Goal: Navigation & Orientation: Find specific page/section

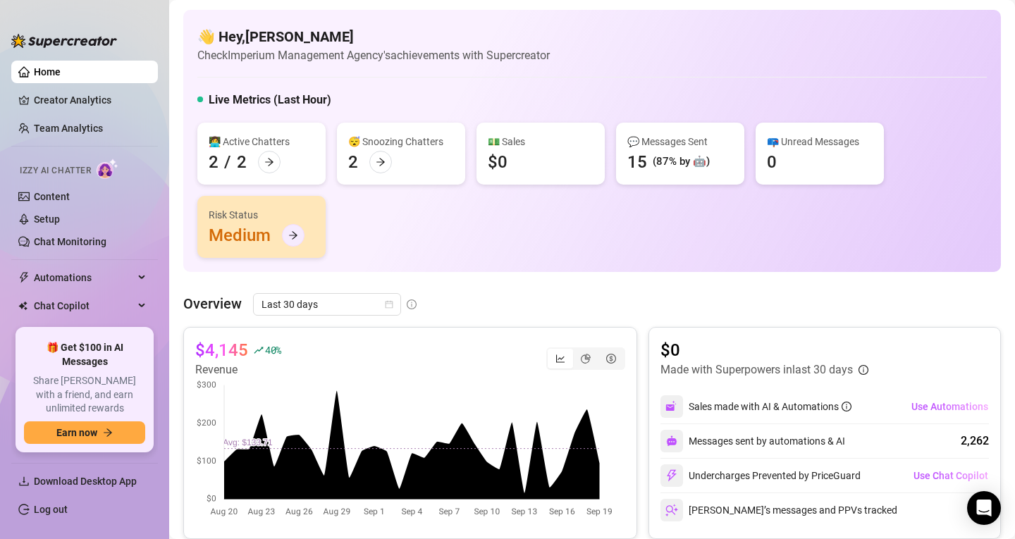
click at [292, 231] on icon "arrow-right" at bounding box center [293, 235] width 10 height 10
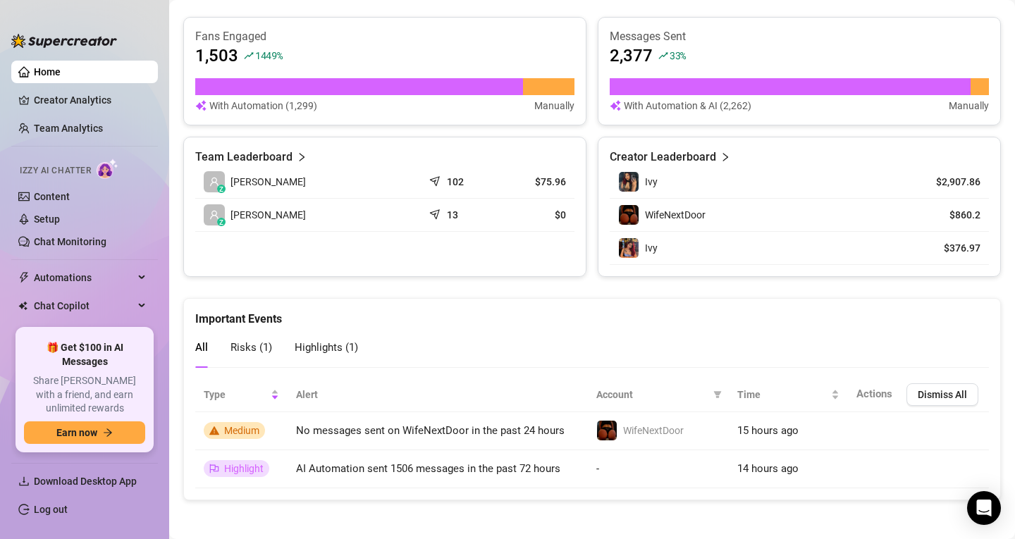
scroll to position [553, 0]
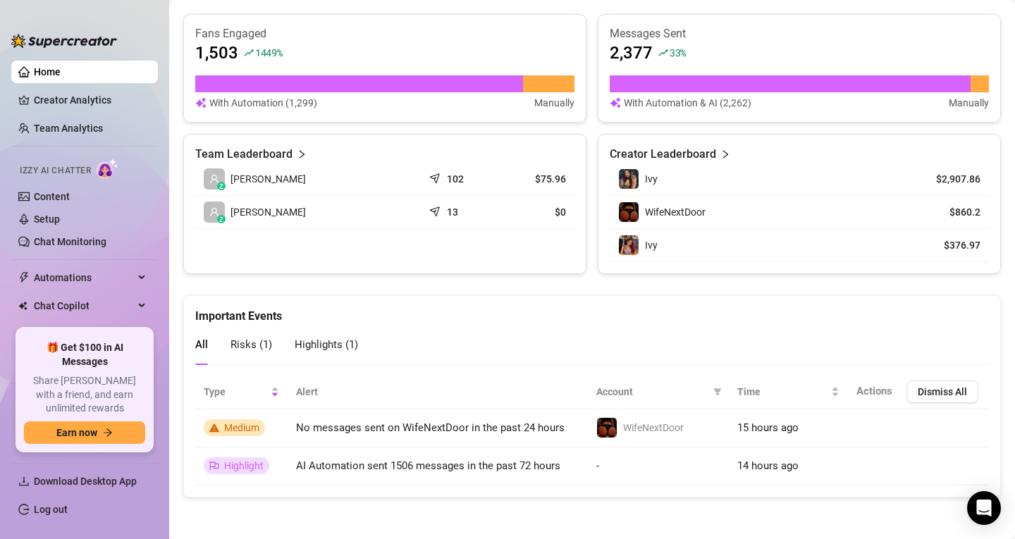
click at [261, 345] on span "Risks ( 1 )" at bounding box center [251, 344] width 42 height 13
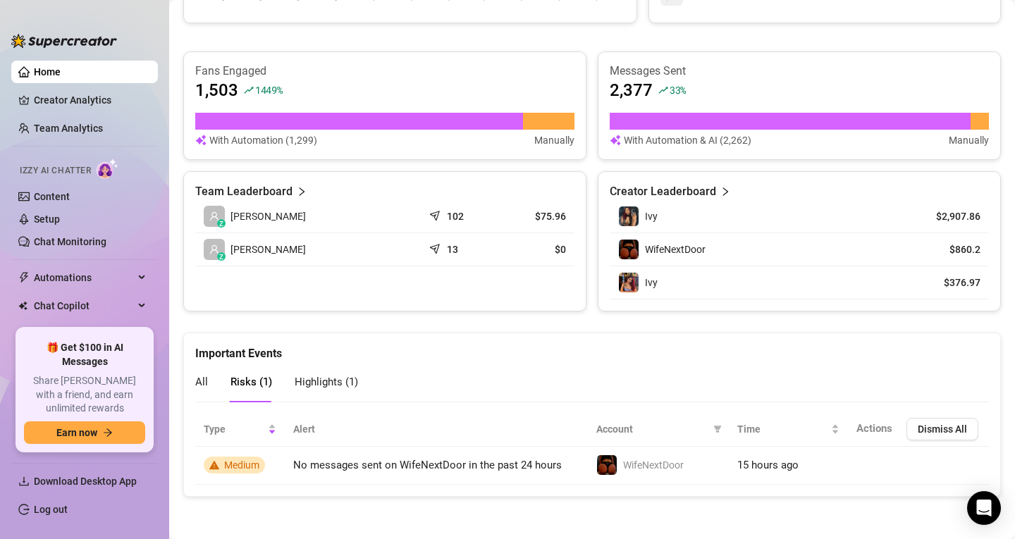
scroll to position [515, 0]
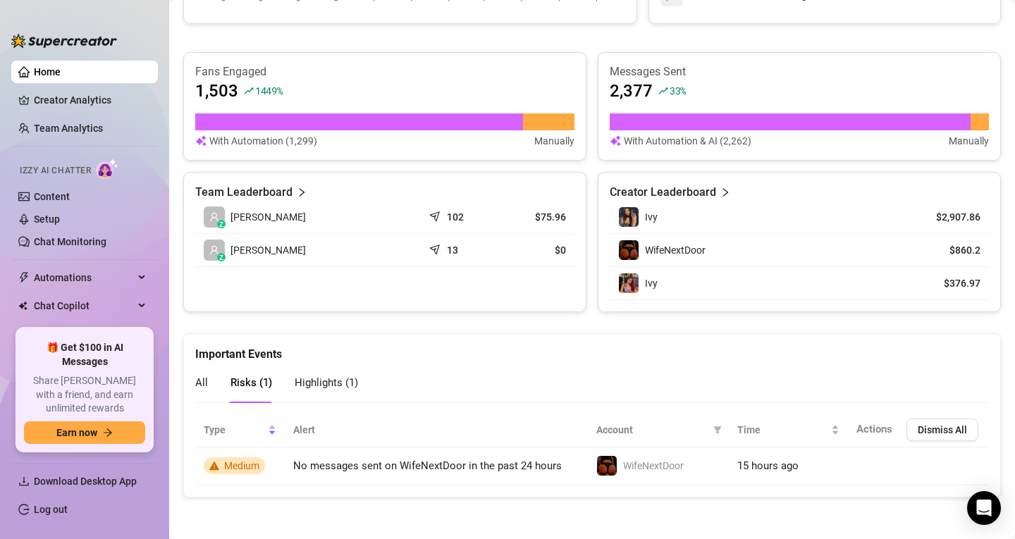
click at [302, 376] on span "Highlights ( 1 )" at bounding box center [326, 382] width 63 height 13
click at [210, 378] on div "All Risks ( 1 ) Highlights ( 1 )" at bounding box center [276, 383] width 163 height 40
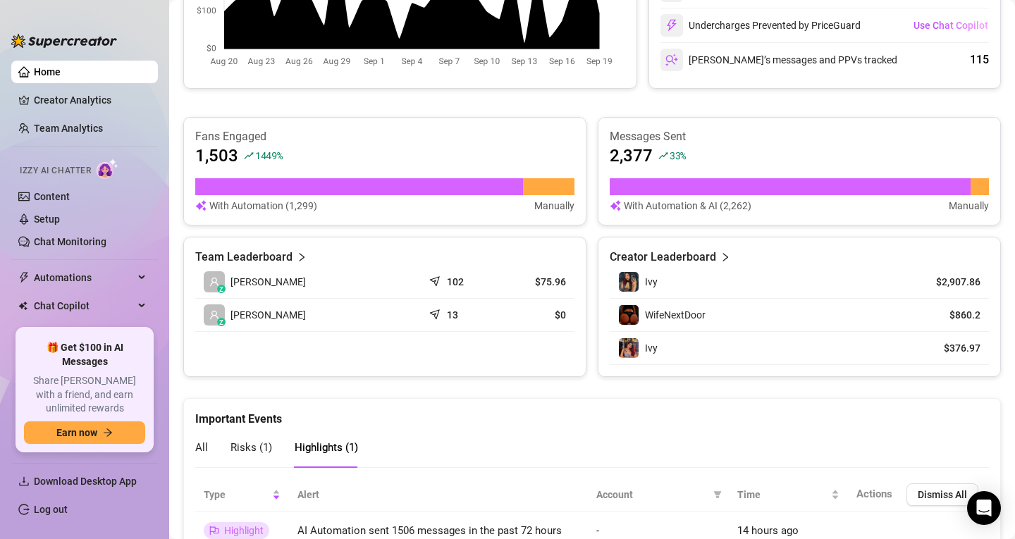
scroll to position [451, 0]
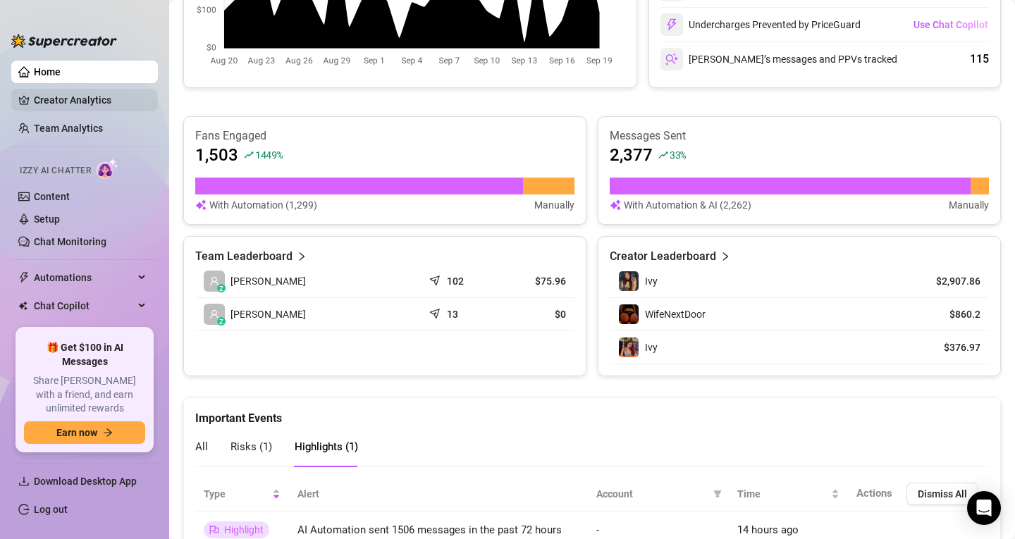
click at [85, 104] on link "Creator Analytics" at bounding box center [90, 100] width 113 height 23
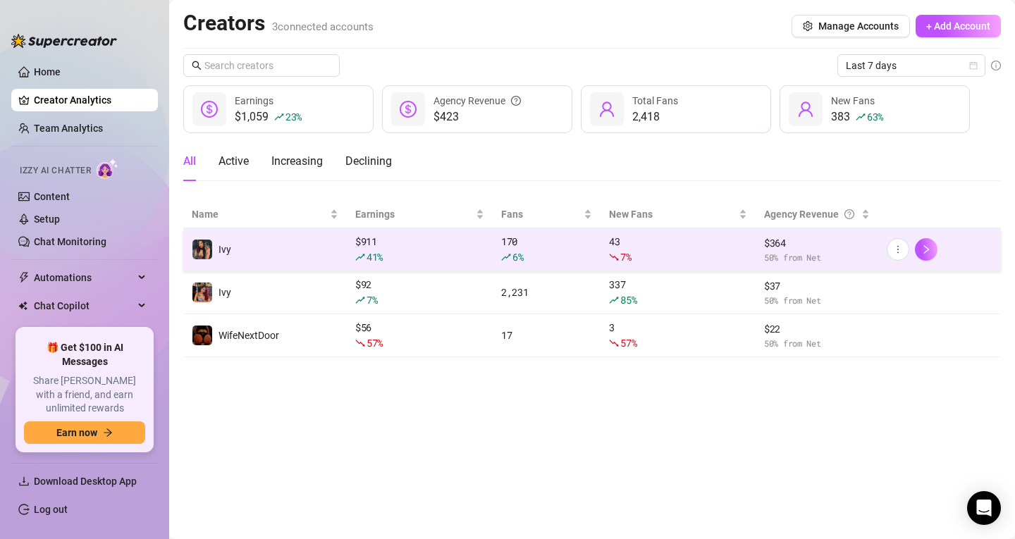
click at [279, 240] on td "Ivy" at bounding box center [264, 249] width 163 height 43
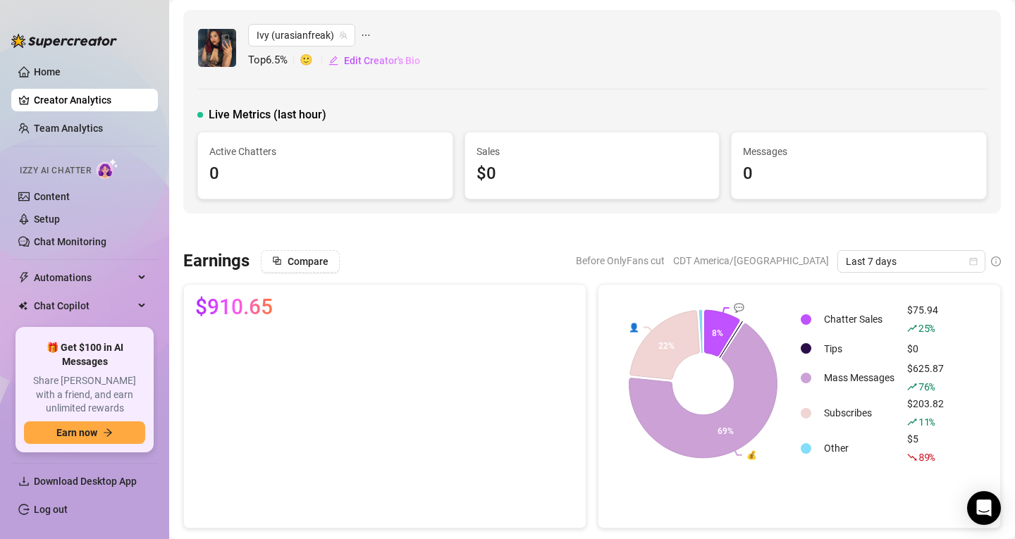
click at [96, 93] on link "Creator Analytics" at bounding box center [90, 100] width 113 height 23
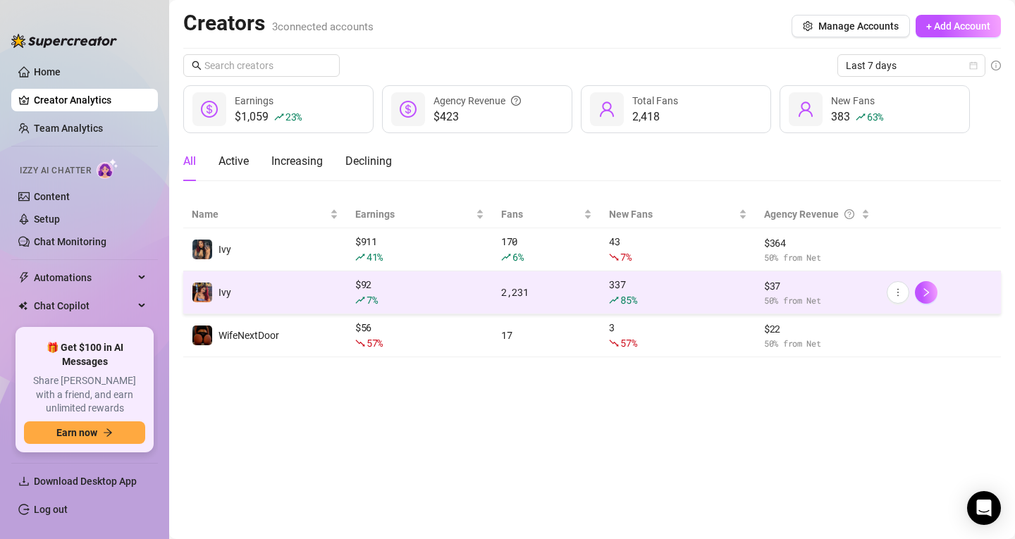
click at [256, 299] on td "Ivy" at bounding box center [264, 292] width 163 height 43
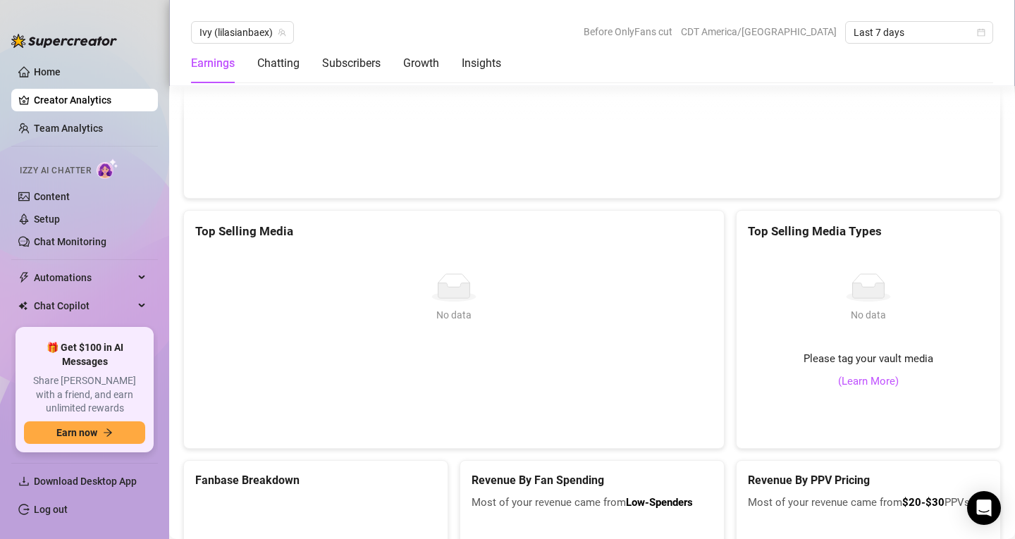
scroll to position [2958, 0]
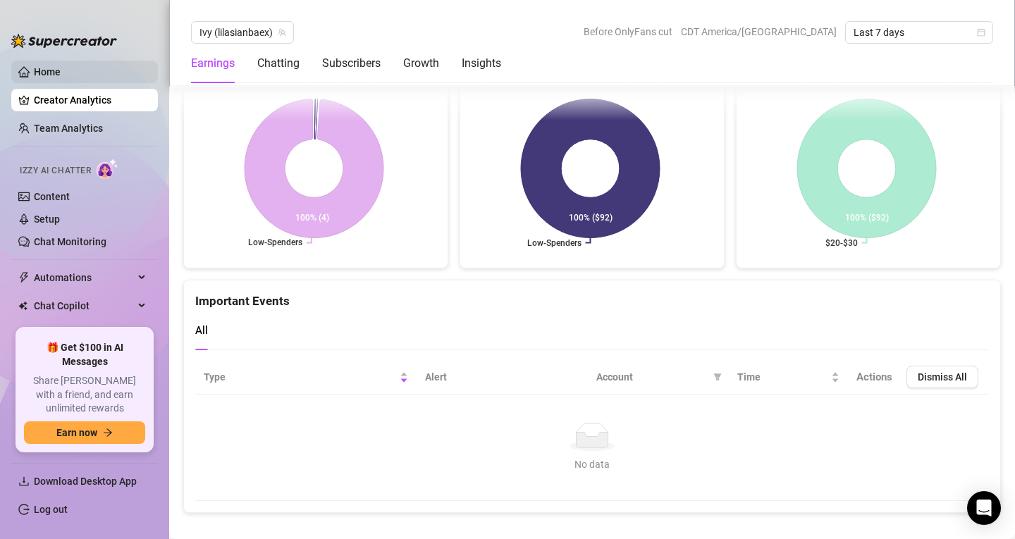
click at [55, 66] on link "Home" at bounding box center [47, 71] width 27 height 11
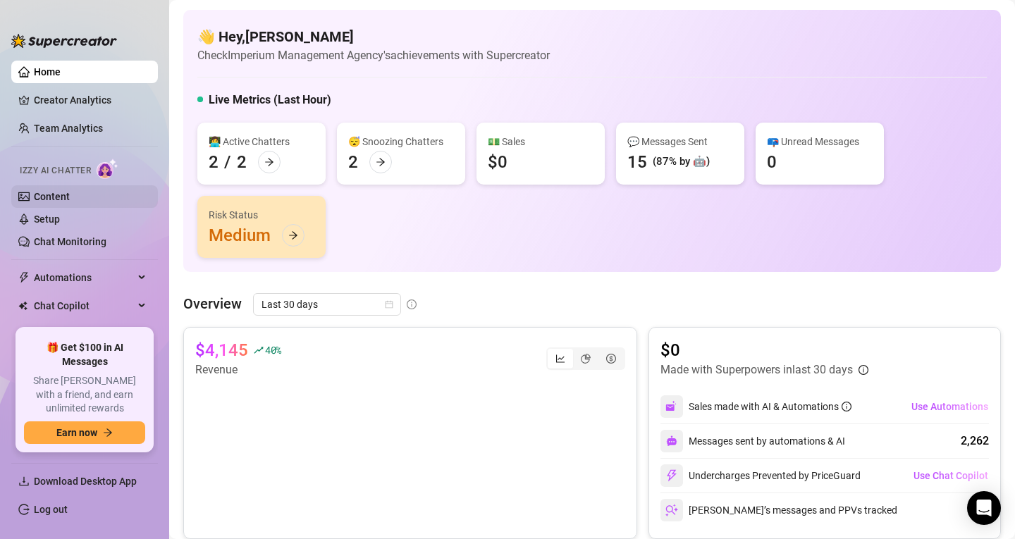
click at [70, 199] on link "Content" at bounding box center [52, 196] width 36 height 11
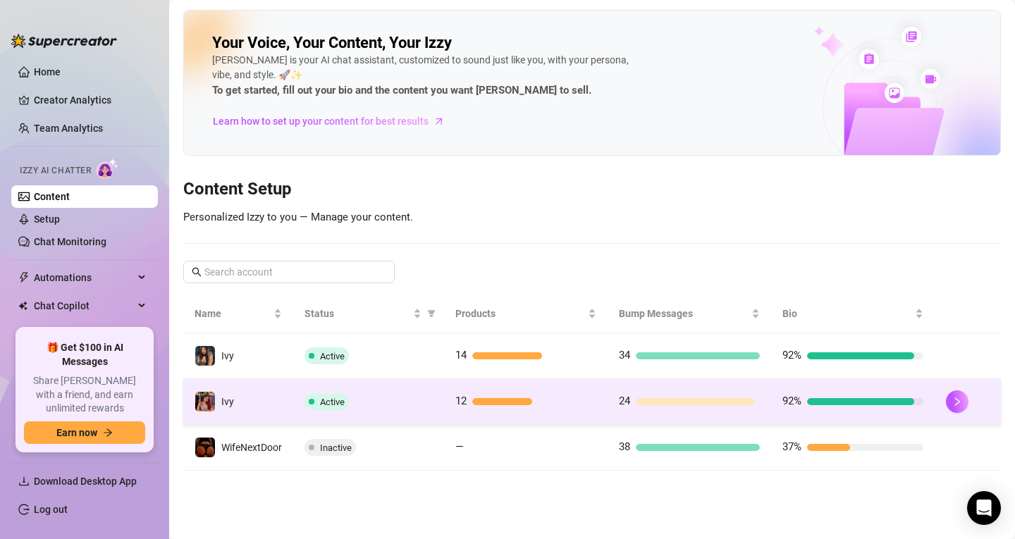
click at [389, 403] on div "Active" at bounding box center [368, 401] width 128 height 17
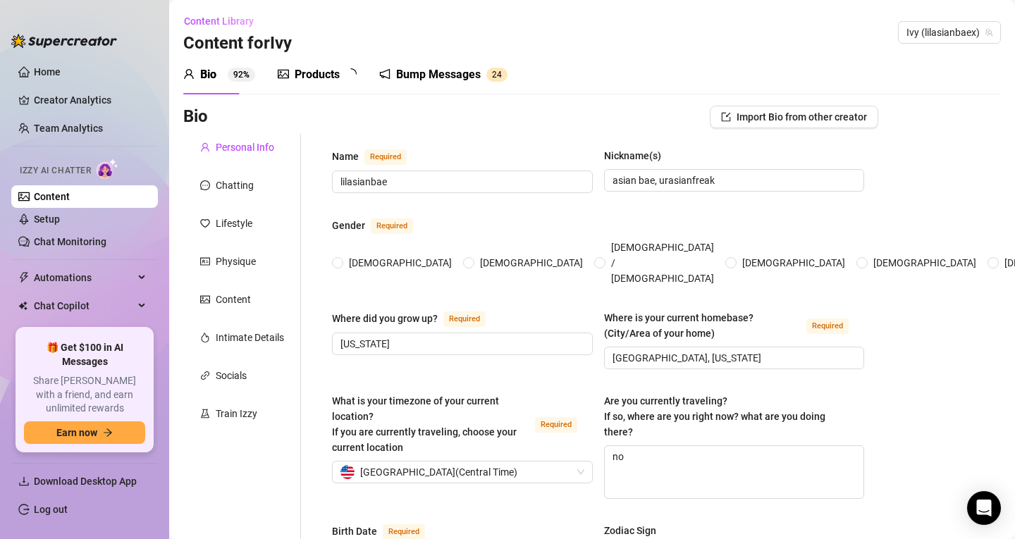
radio input "true"
type input "December 17th, 2002"
click at [223, 408] on div "Train Izzy" at bounding box center [237, 414] width 42 height 16
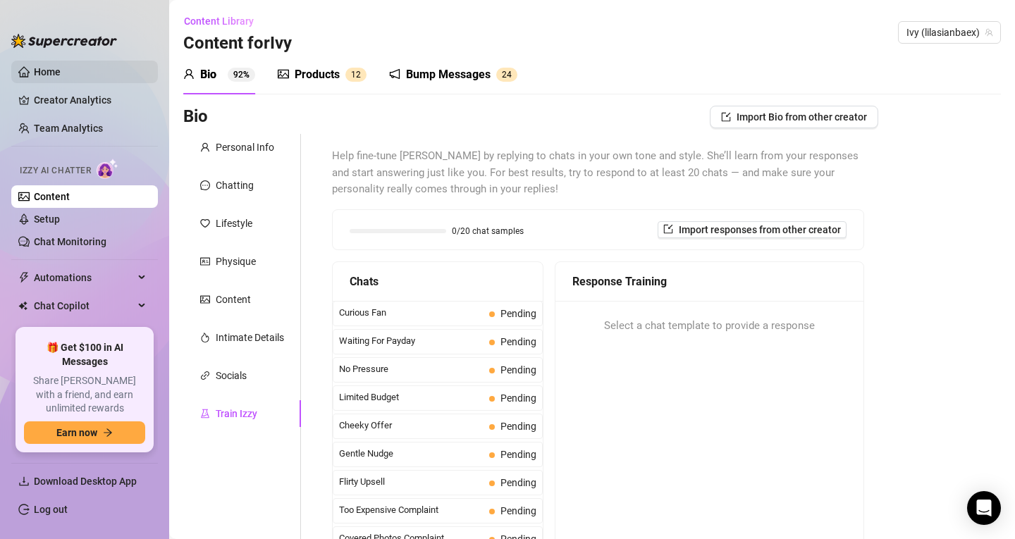
click at [61, 78] on link "Home" at bounding box center [47, 71] width 27 height 11
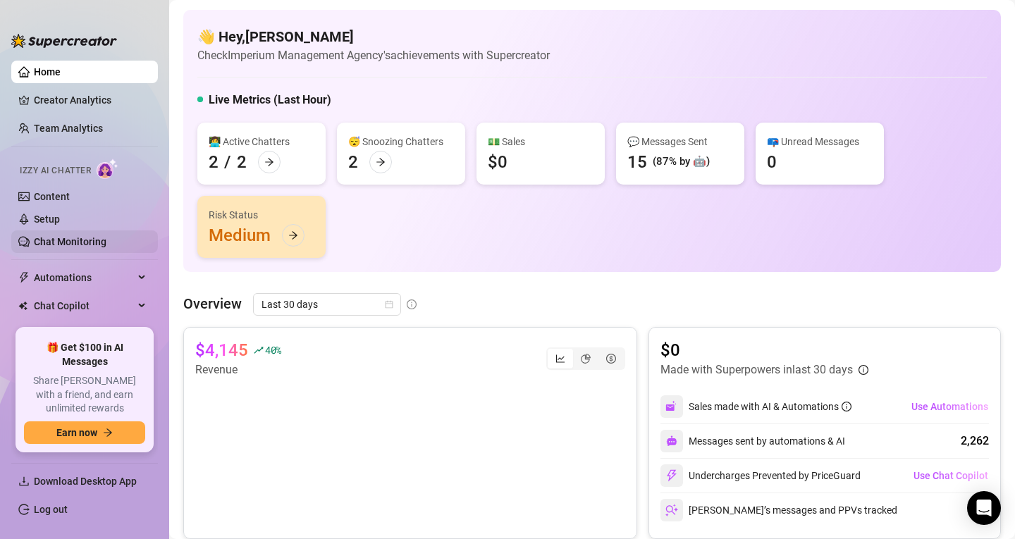
click at [87, 240] on link "Chat Monitoring" at bounding box center [70, 241] width 73 height 11
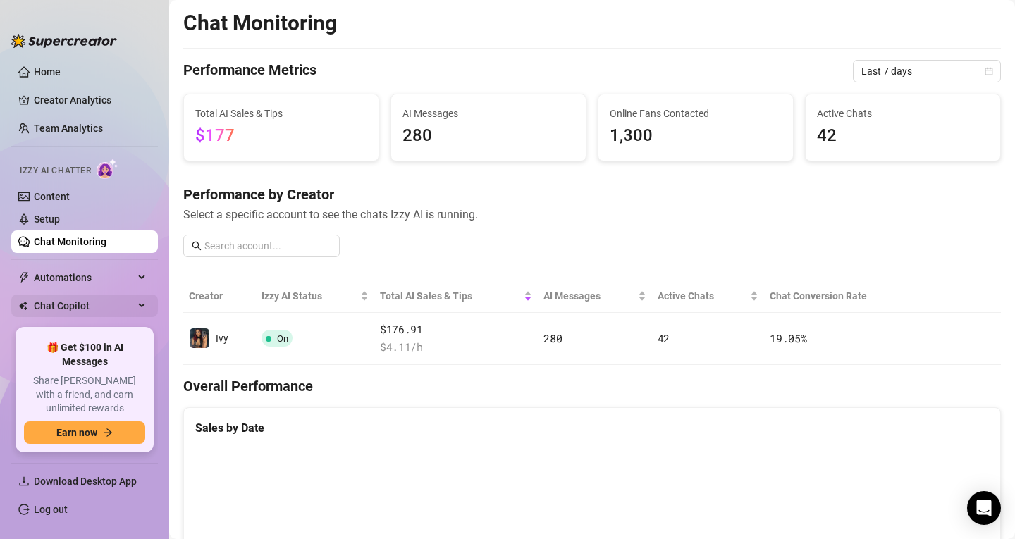
click at [85, 299] on span "Chat Copilot" at bounding box center [84, 306] width 100 height 23
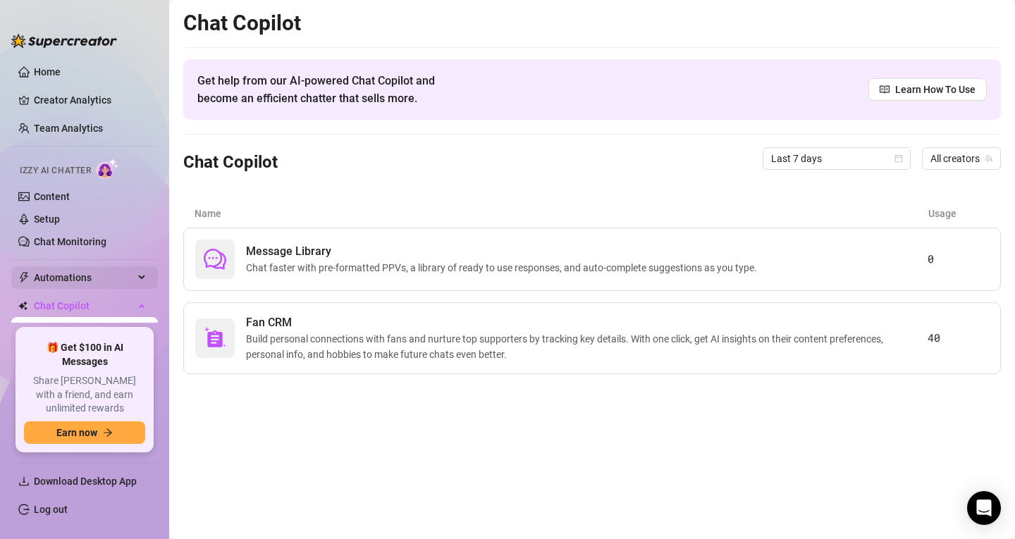
click at [104, 275] on span "Automations" at bounding box center [84, 277] width 100 height 23
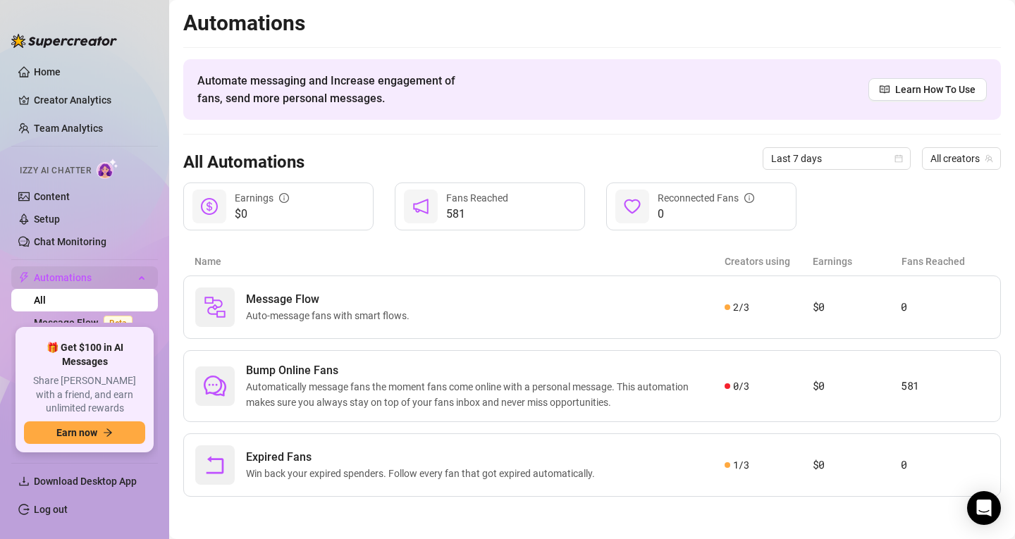
click at [104, 275] on span "Automations" at bounding box center [84, 277] width 100 height 23
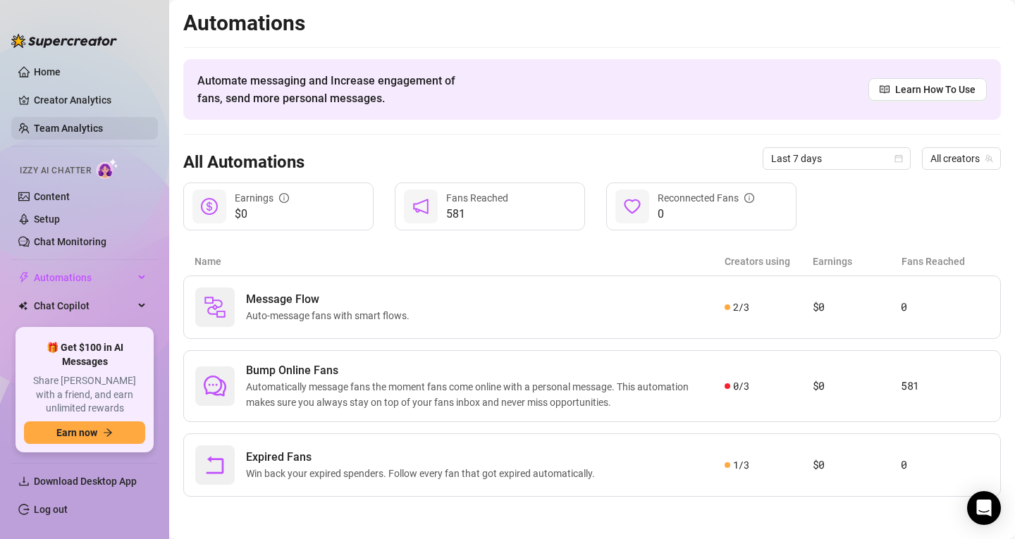
click at [73, 127] on link "Team Analytics" at bounding box center [68, 128] width 69 height 11
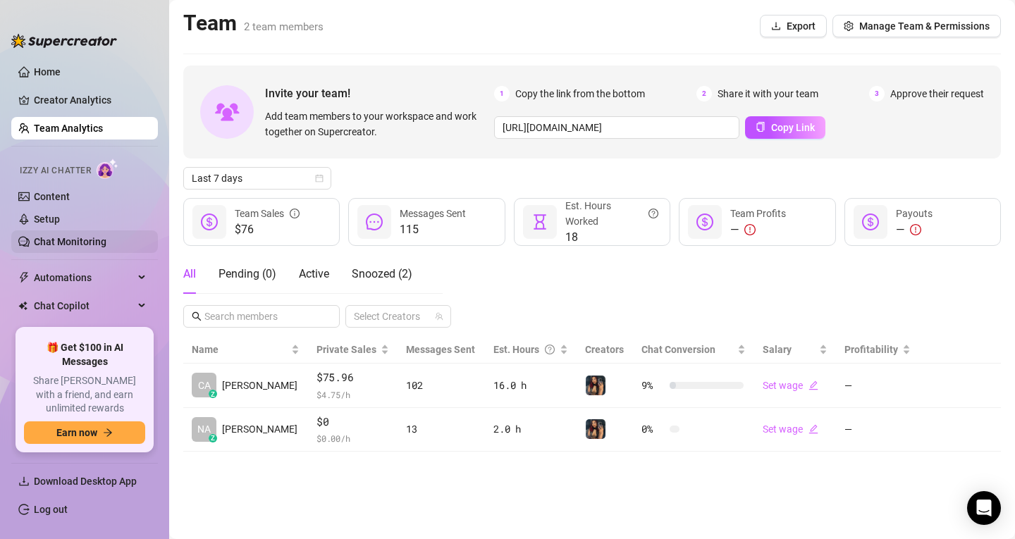
click at [89, 243] on link "Chat Monitoring" at bounding box center [70, 241] width 73 height 11
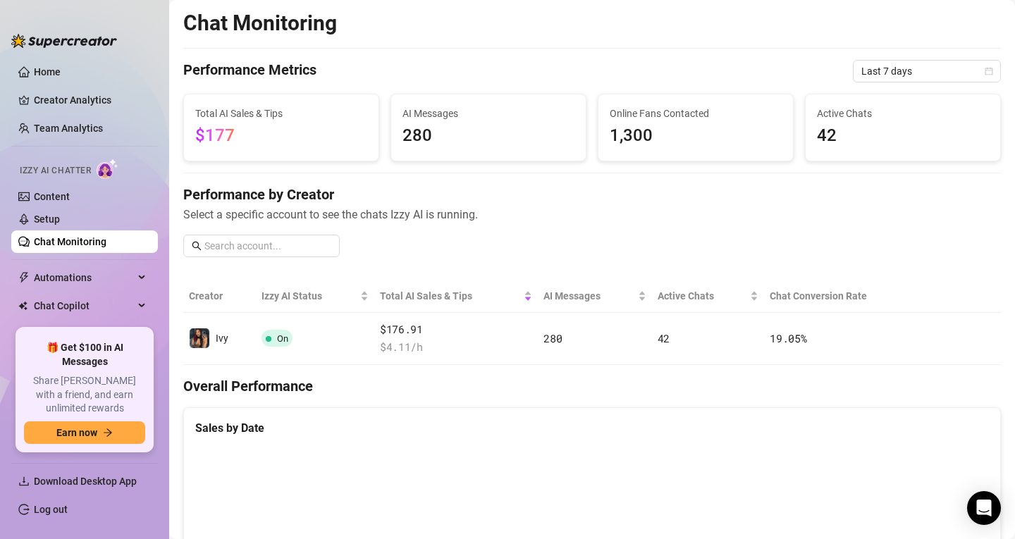
scroll to position [51, 0]
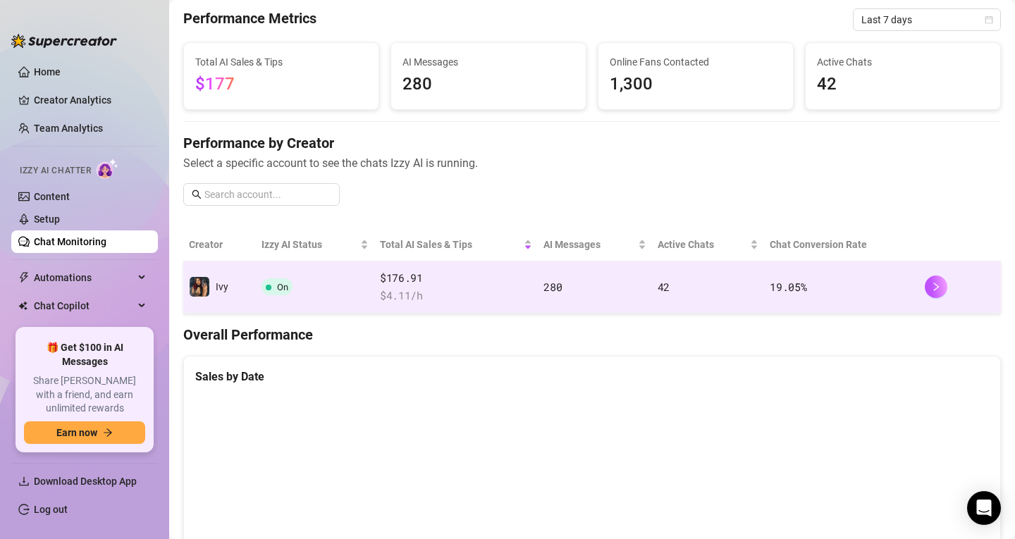
click at [352, 298] on td "On" at bounding box center [315, 287] width 118 height 52
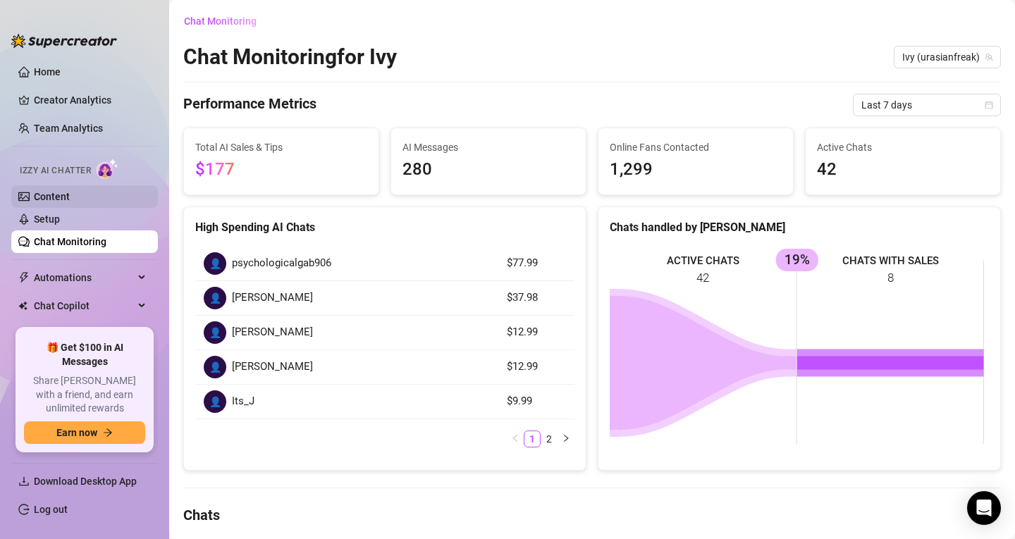
click at [66, 196] on link "Content" at bounding box center [52, 196] width 36 height 11
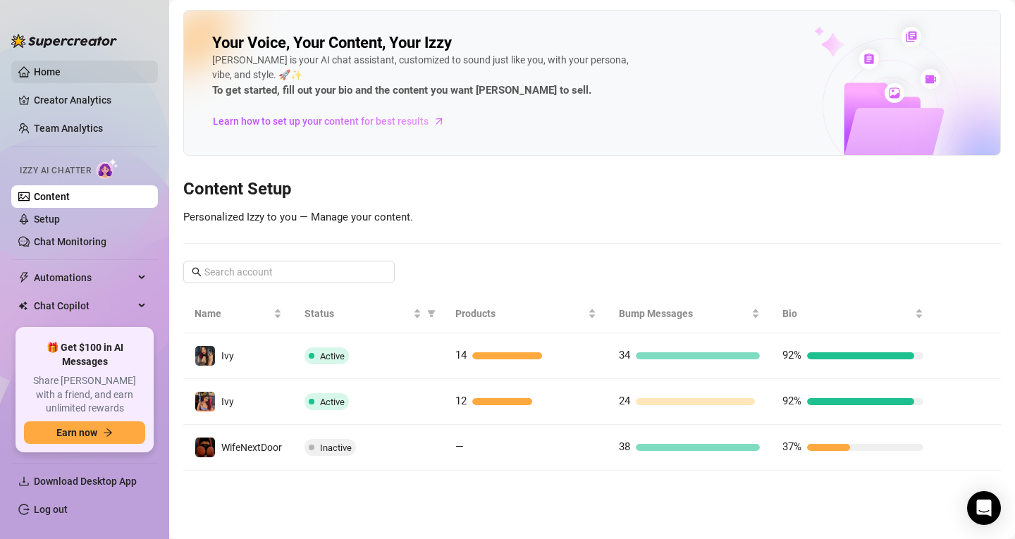
click at [52, 67] on link "Home" at bounding box center [47, 71] width 27 height 11
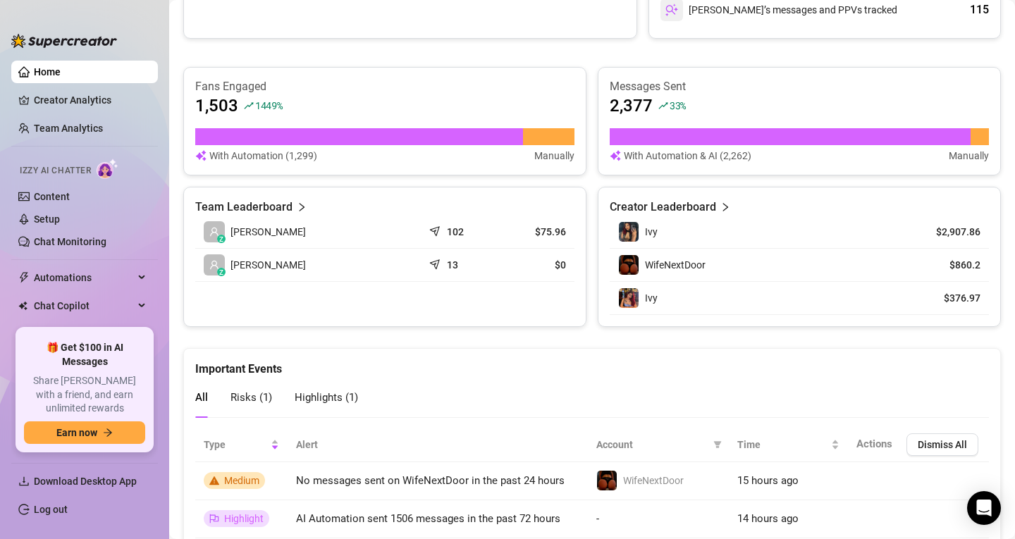
scroll to position [553, 0]
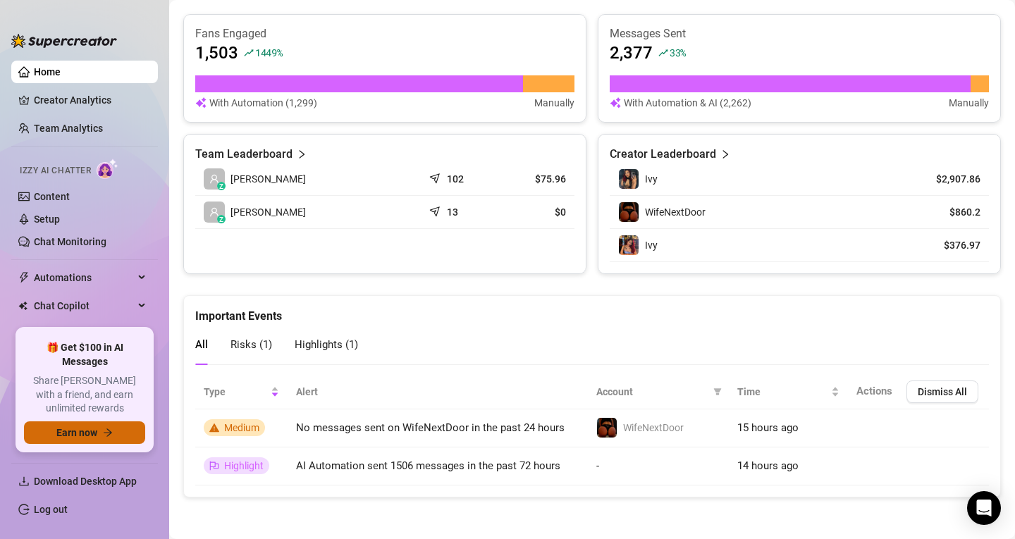
click at [110, 439] on button "Earn now" at bounding box center [84, 432] width 121 height 23
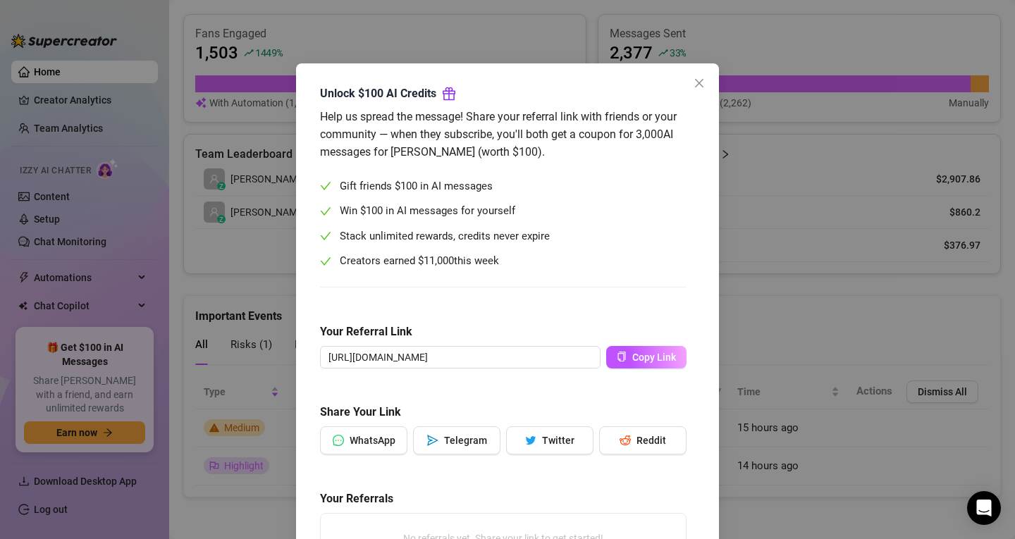
scroll to position [0, 0]
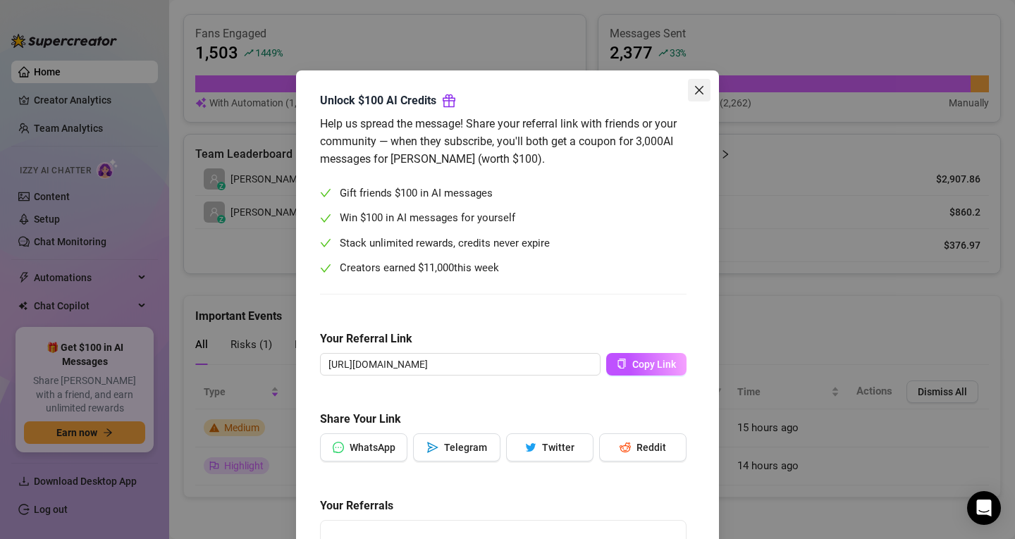
click at [700, 95] on span "Close" at bounding box center [699, 90] width 23 height 11
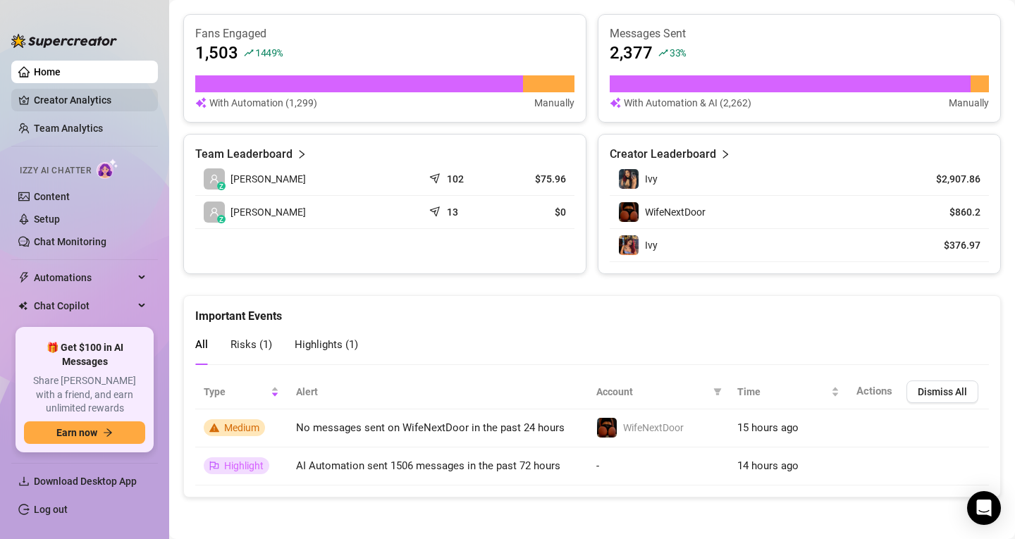
click at [118, 94] on link "Creator Analytics" at bounding box center [90, 100] width 113 height 23
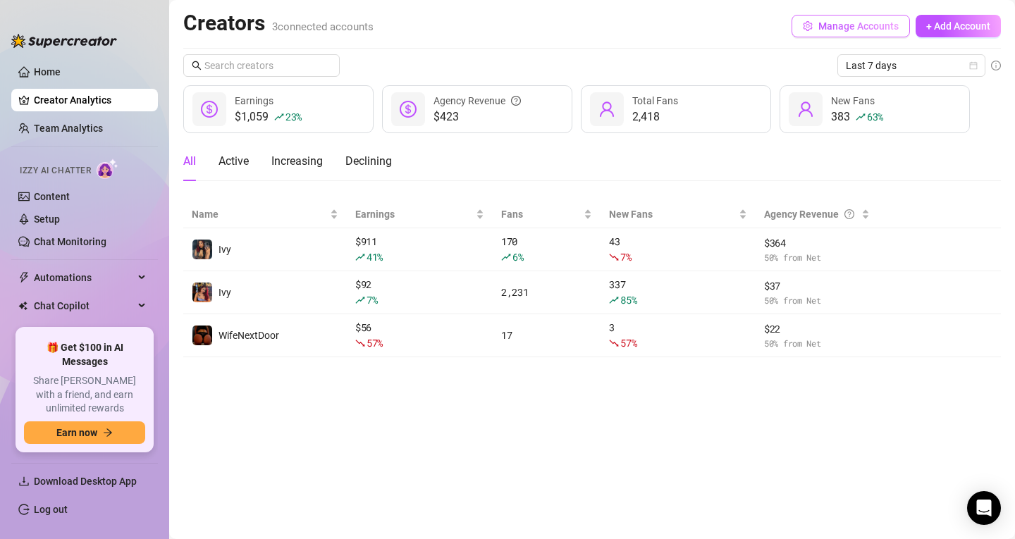
click at [860, 24] on span "Manage Accounts" at bounding box center [858, 25] width 80 height 11
